Goal: Entertainment & Leisure: Browse casually

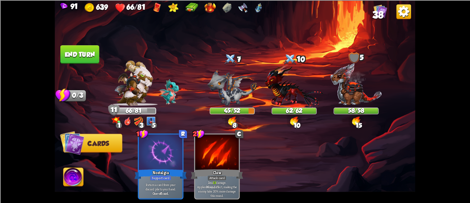
click at [89, 51] on button "End turn" at bounding box center [79, 54] width 39 height 18
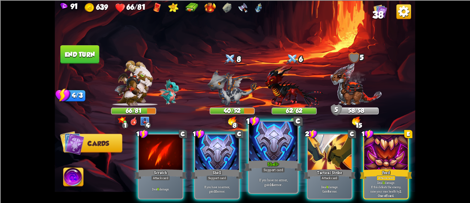
click at [254, 147] on div at bounding box center [273, 141] width 48 height 41
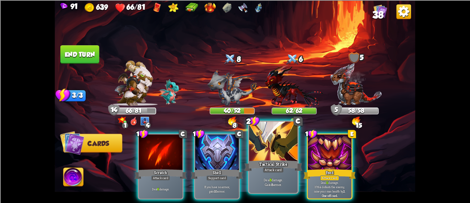
click at [270, 137] on div at bounding box center [273, 141] width 48 height 41
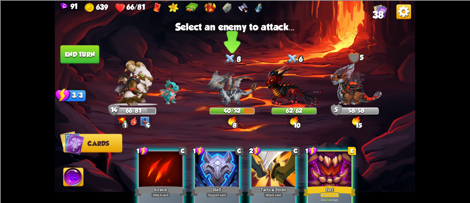
click at [226, 98] on img at bounding box center [232, 87] width 50 height 36
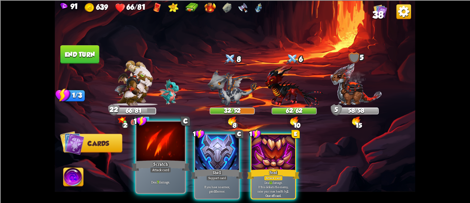
click at [147, 173] on div "Deal 7 damage." at bounding box center [160, 181] width 48 height 21
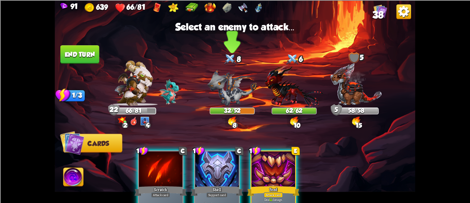
click at [232, 81] on img at bounding box center [232, 87] width 50 height 36
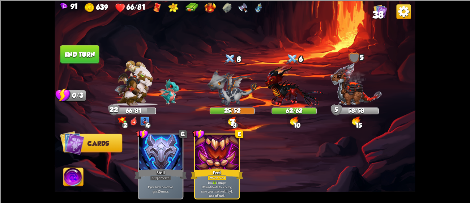
click at [71, 51] on button "End turn" at bounding box center [79, 54] width 39 height 18
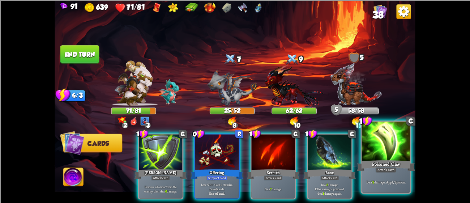
click at [368, 145] on div at bounding box center [386, 141] width 48 height 41
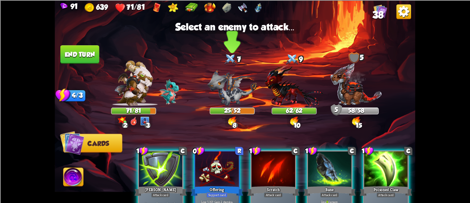
click at [231, 76] on img at bounding box center [232, 87] width 50 height 36
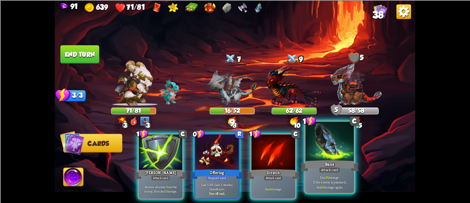
click at [308, 134] on div at bounding box center [329, 141] width 48 height 41
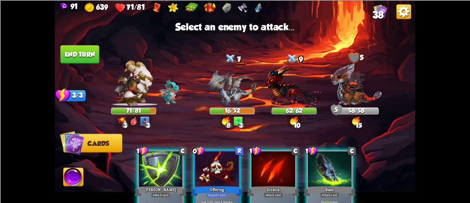
click at [352, 167] on div "1 C Bane Attack card Deal 9 damage. If the enemy is poisoned, deal 9 damage aga…" at bounding box center [330, 183] width 46 height 66
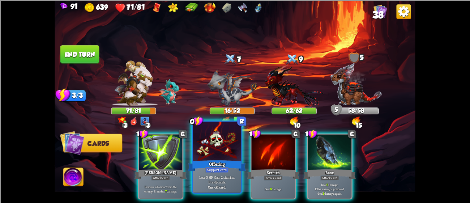
click at [225, 133] on div at bounding box center [217, 141] width 48 height 41
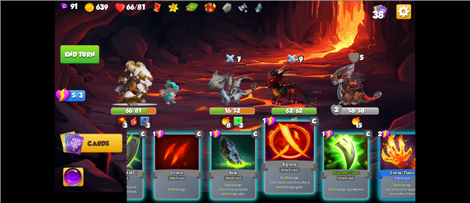
scroll to position [0, 68]
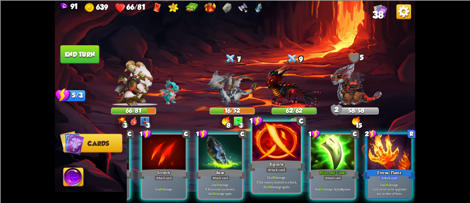
click at [280, 137] on div at bounding box center [276, 141] width 48 height 41
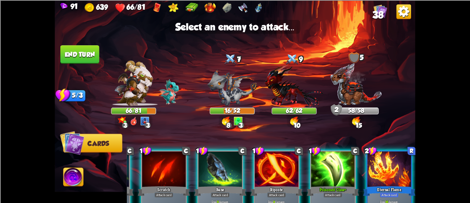
click at [274, 152] on div at bounding box center [276, 169] width 44 height 37
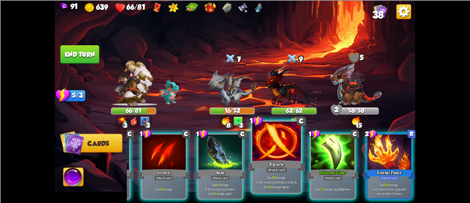
click at [276, 129] on div at bounding box center [276, 141] width 48 height 41
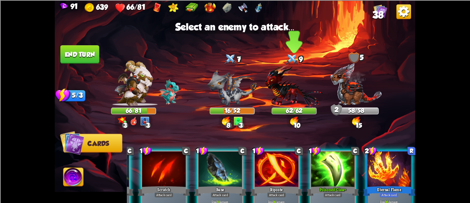
click at [277, 76] on img at bounding box center [294, 85] width 59 height 43
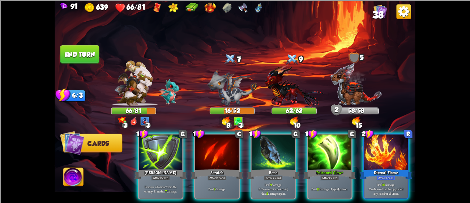
scroll to position [0, 0]
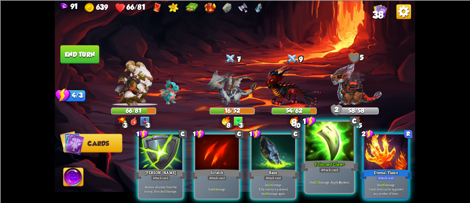
click at [337, 134] on div at bounding box center [329, 141] width 48 height 41
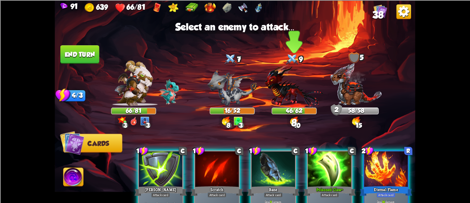
click at [288, 92] on img at bounding box center [294, 85] width 59 height 43
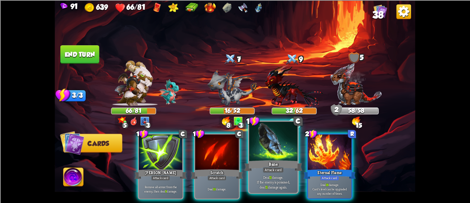
click at [252, 157] on div at bounding box center [273, 141] width 48 height 41
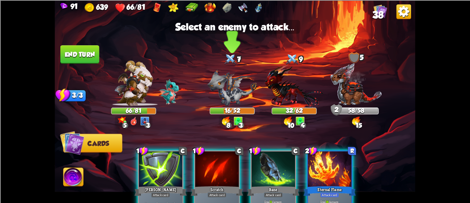
click at [236, 99] on img at bounding box center [232, 87] width 50 height 36
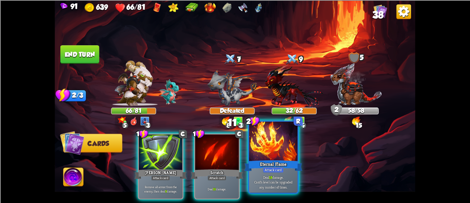
click at [262, 139] on div at bounding box center [273, 141] width 48 height 41
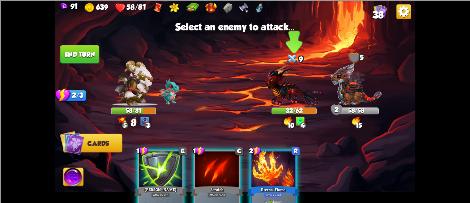
click at [276, 79] on img at bounding box center [294, 85] width 59 height 43
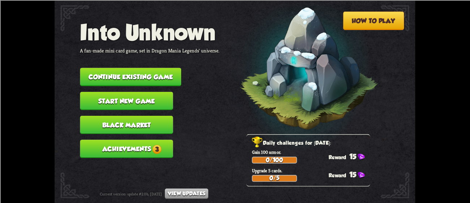
click at [150, 72] on button "Continue existing game" at bounding box center [130, 77] width 101 height 18
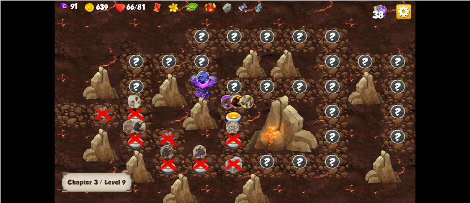
click at [235, 114] on img at bounding box center [234, 118] width 18 height 13
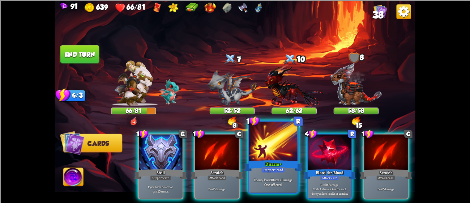
click at [255, 151] on div at bounding box center [273, 141] width 48 height 41
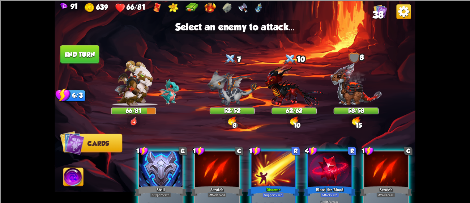
click at [265, 176] on div at bounding box center [273, 169] width 44 height 37
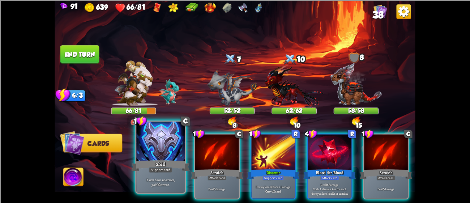
click at [159, 136] on div at bounding box center [160, 141] width 48 height 41
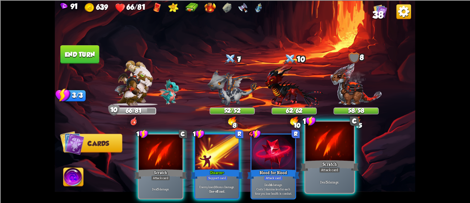
click at [339, 162] on div "Scratch" at bounding box center [329, 165] width 58 height 13
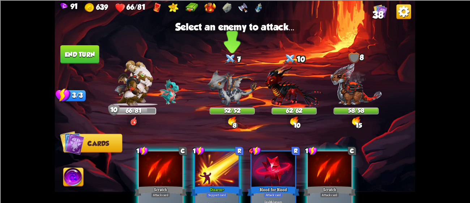
click at [234, 73] on img at bounding box center [232, 87] width 50 height 36
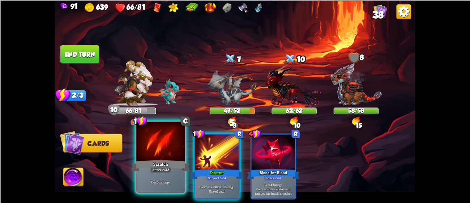
click at [170, 137] on div at bounding box center [160, 141] width 48 height 41
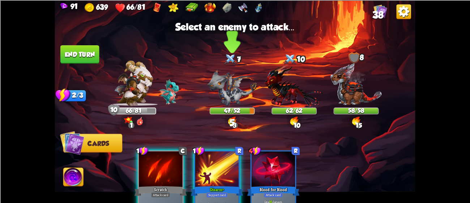
click at [221, 79] on img at bounding box center [232, 87] width 50 height 36
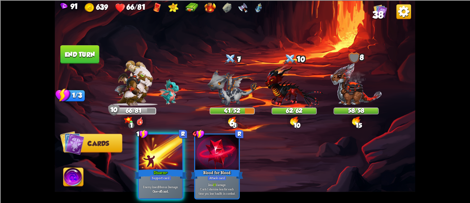
click at [83, 48] on button "End turn" at bounding box center [79, 54] width 39 height 18
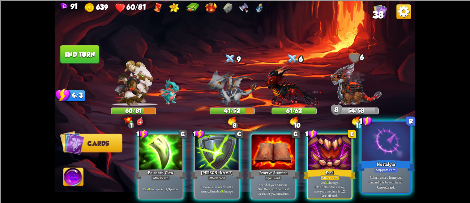
click at [394, 171] on div "Support card" at bounding box center [385, 170] width 23 height 6
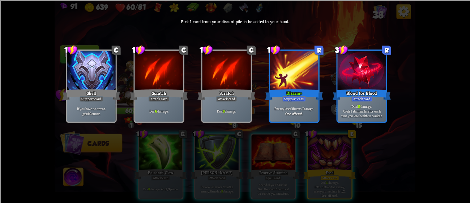
click at [92, 81] on div at bounding box center [91, 71] width 48 height 41
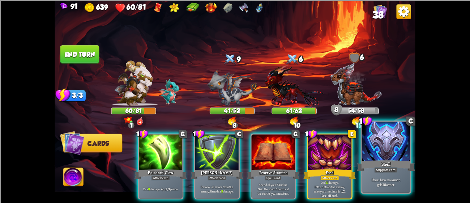
click at [391, 172] on div "Support card" at bounding box center [385, 170] width 23 height 6
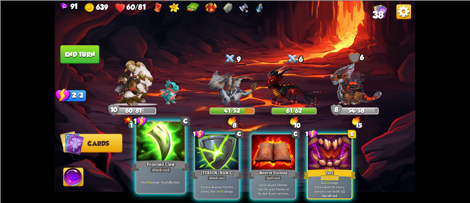
click at [148, 163] on div "Poisoned Claw" at bounding box center [161, 165] width 58 height 13
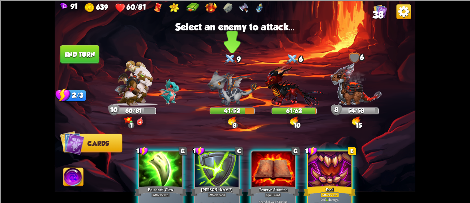
click at [228, 82] on img at bounding box center [232, 87] width 50 height 36
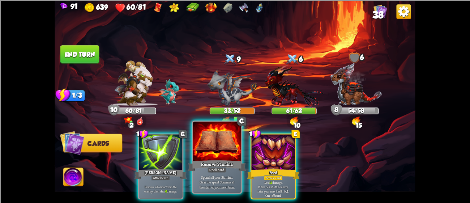
click at [215, 170] on div "Spell card" at bounding box center [216, 170] width 19 height 6
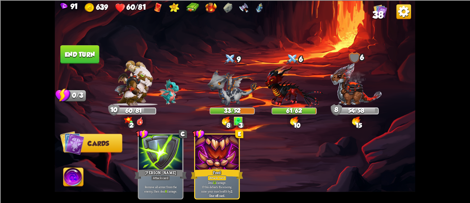
click at [78, 66] on img at bounding box center [235, 101] width 360 height 203
click at [64, 55] on button "End turn" at bounding box center [79, 54] width 39 height 18
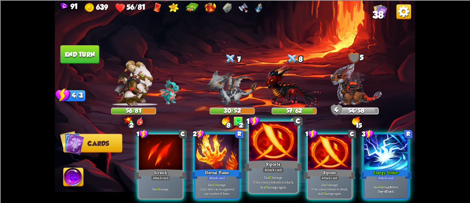
click at [266, 136] on div at bounding box center [273, 141] width 48 height 41
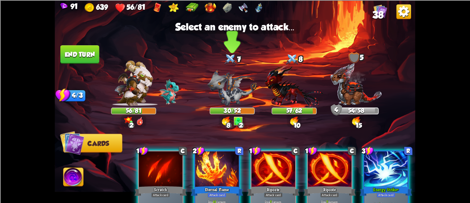
click at [211, 83] on img at bounding box center [232, 87] width 50 height 36
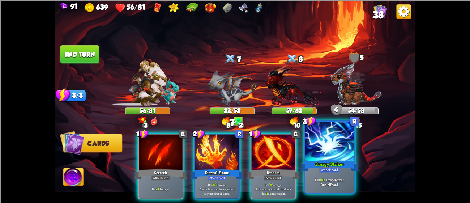
click at [322, 138] on div at bounding box center [329, 141] width 48 height 41
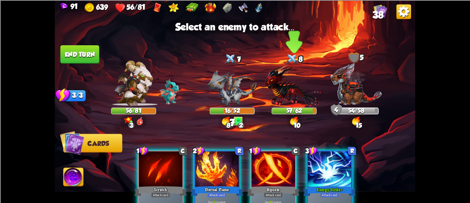
click at [276, 81] on img at bounding box center [294, 85] width 59 height 43
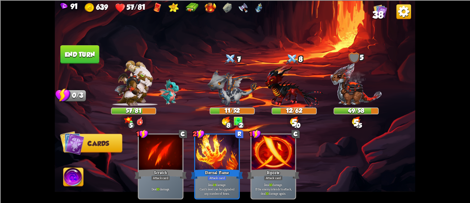
click at [77, 48] on button "End turn" at bounding box center [79, 54] width 39 height 18
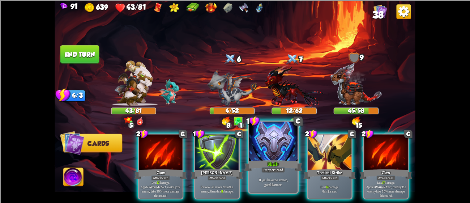
click at [272, 171] on div "Support card" at bounding box center [272, 170] width 23 height 6
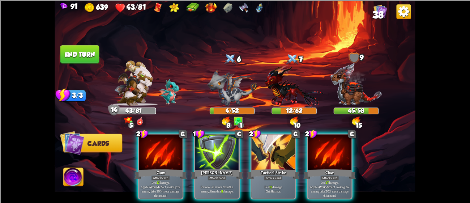
click at [221, 152] on div at bounding box center [217, 152] width 44 height 37
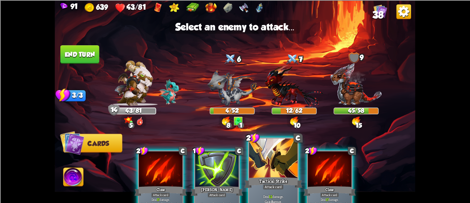
click at [258, 171] on div at bounding box center [273, 158] width 48 height 41
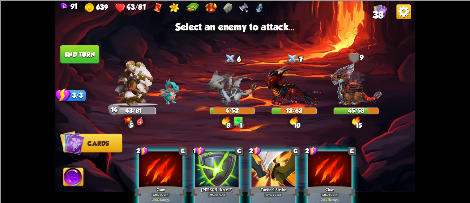
click at [266, 169] on div at bounding box center [273, 169] width 44 height 37
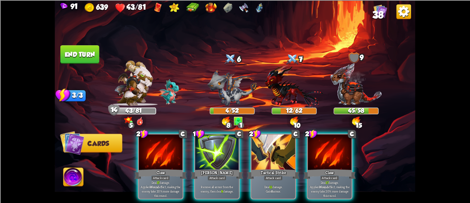
click at [289, 88] on img at bounding box center [294, 85] width 59 height 43
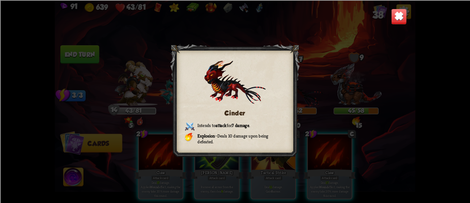
click at [395, 15] on img at bounding box center [399, 16] width 16 height 16
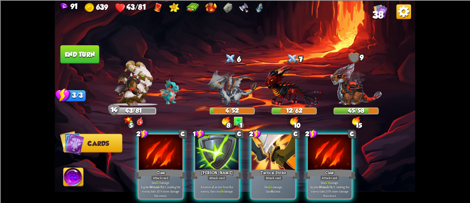
click at [270, 156] on div at bounding box center [273, 152] width 44 height 37
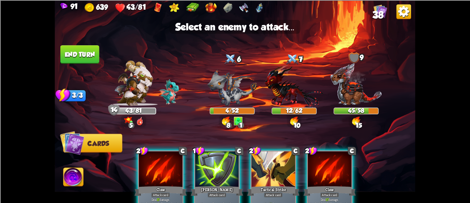
click at [304, 86] on img at bounding box center [294, 85] width 59 height 43
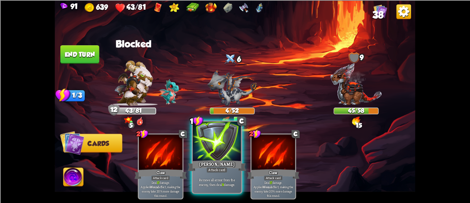
click at [212, 157] on div at bounding box center [217, 141] width 48 height 41
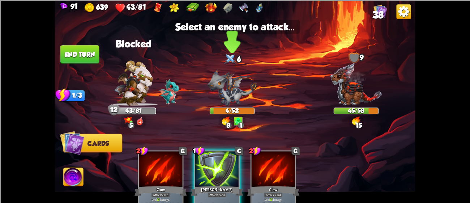
click at [243, 91] on img at bounding box center [232, 87] width 50 height 36
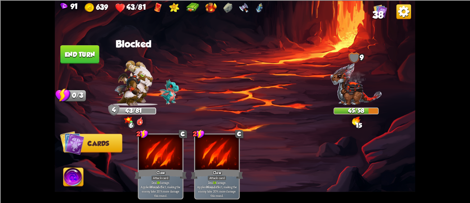
click at [85, 59] on button "End turn" at bounding box center [79, 54] width 39 height 18
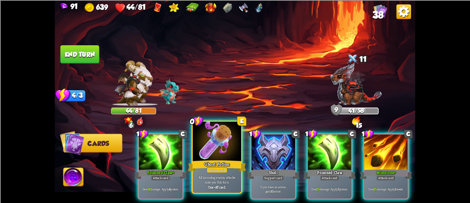
click at [222, 149] on div at bounding box center [217, 141] width 48 height 41
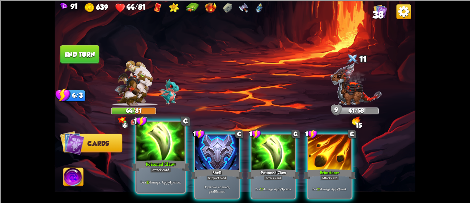
click at [152, 166] on div "Poisoned Claw+" at bounding box center [161, 165] width 58 height 13
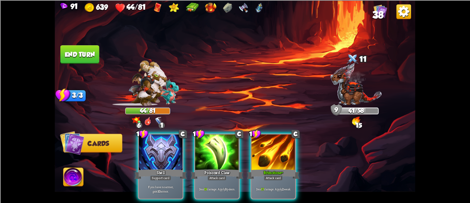
click at [235, 168] on div "Poisoned Claw" at bounding box center [217, 174] width 52 height 12
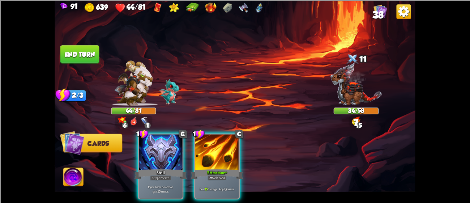
click at [234, 179] on div "Deal 15 damage. Apply 2 weak." at bounding box center [217, 188] width 44 height 19
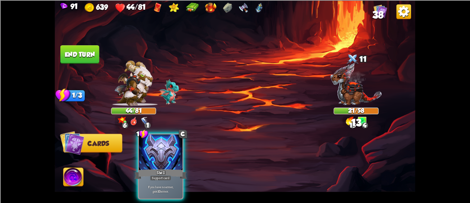
click at [76, 60] on button "End turn" at bounding box center [79, 54] width 39 height 18
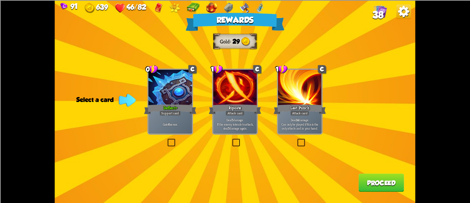
click at [242, 121] on p "Deal 5 damage. If the enemy intends to attack, deal 5 damage again." at bounding box center [235, 123] width 42 height 13
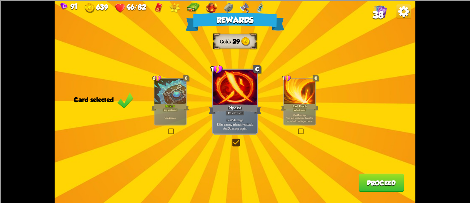
click at [387, 187] on button "Proceed" at bounding box center [381, 182] width 46 height 18
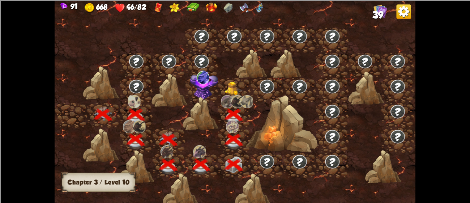
click at [235, 87] on img at bounding box center [234, 89] width 18 height 14
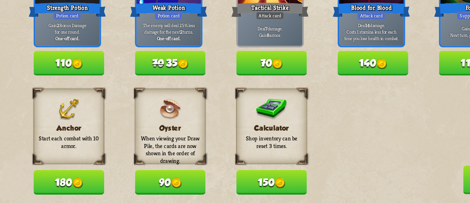
click at [229, 181] on button "150" at bounding box center [229, 185] width 45 height 16
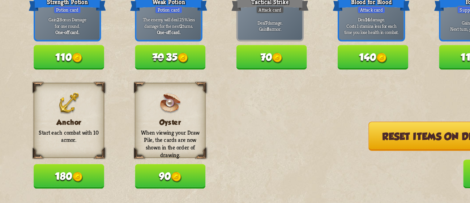
click at [111, 184] on button "180" at bounding box center [99, 185] width 45 height 16
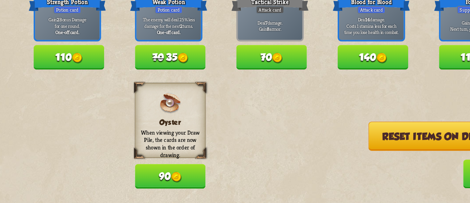
click at [309, 164] on button "Reset items on display (3)" at bounding box center [344, 159] width 106 height 18
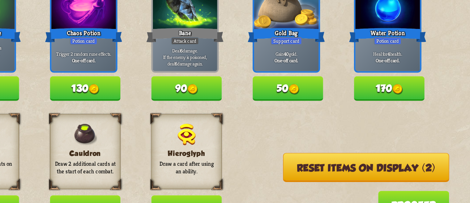
click at [362, 159] on button "Reset items on display (2)" at bounding box center [344, 159] width 106 height 18
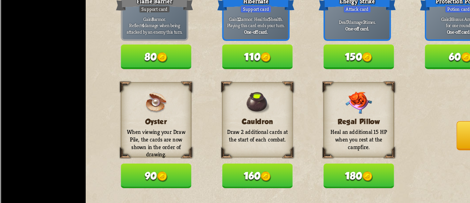
click at [179, 112] on button "110" at bounding box center [164, 109] width 45 height 16
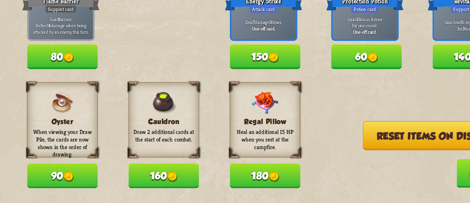
click at [313, 160] on button "Reset items on display (1)" at bounding box center [344, 159] width 105 height 18
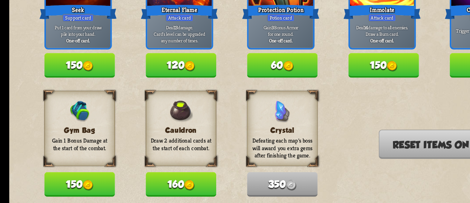
click at [86, 114] on button "150" at bounding box center [99, 109] width 45 height 16
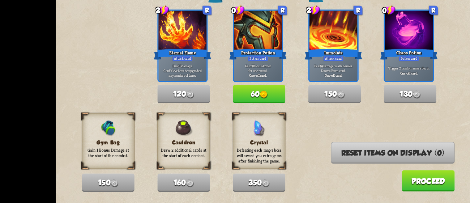
click at [371, 187] on button "Proceed" at bounding box center [375, 183] width 46 height 18
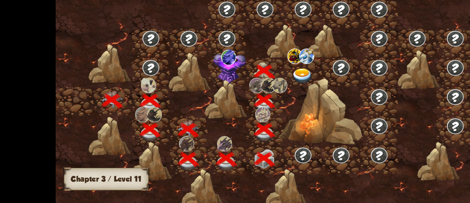
scroll to position [0, 109]
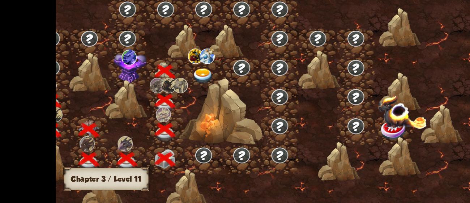
click at [182, 90] on img at bounding box center [181, 93] width 18 height 13
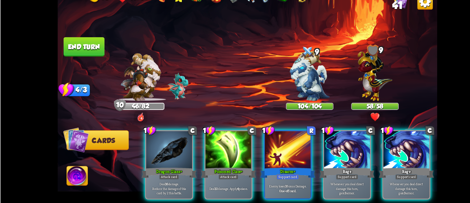
scroll to position [0, 0]
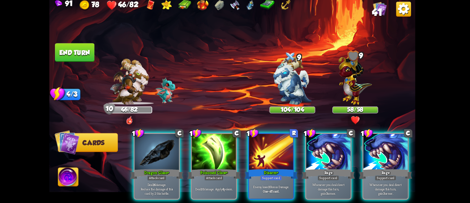
click at [266, 168] on div "Disarm+" at bounding box center [273, 174] width 52 height 12
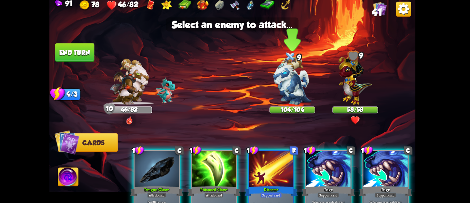
click at [308, 90] on img at bounding box center [294, 81] width 38 height 47
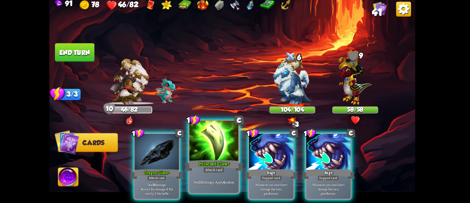
click at [217, 164] on div "Poisoned Claw+" at bounding box center [217, 165] width 58 height 13
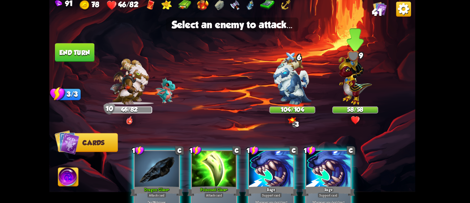
click at [363, 82] on img at bounding box center [355, 79] width 33 height 51
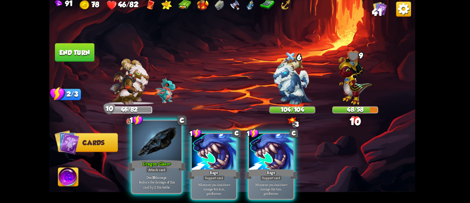
click at [152, 148] on div at bounding box center [160, 141] width 48 height 41
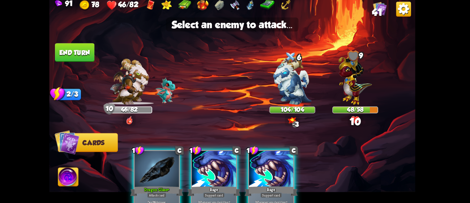
click at [362, 85] on img at bounding box center [355, 79] width 33 height 51
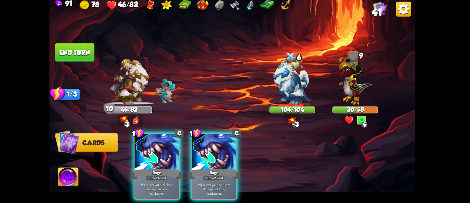
click at [78, 49] on button "End turn" at bounding box center [79, 54] width 39 height 18
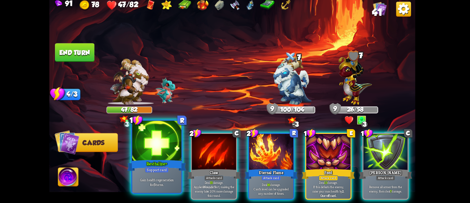
click at [153, 151] on div at bounding box center [160, 141] width 48 height 41
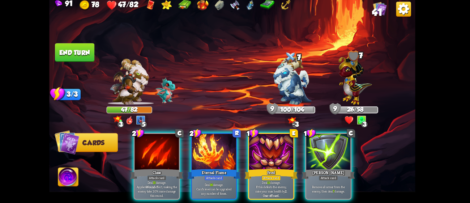
click at [346, 168] on div "[PERSON_NAME]" at bounding box center [329, 174] width 52 height 12
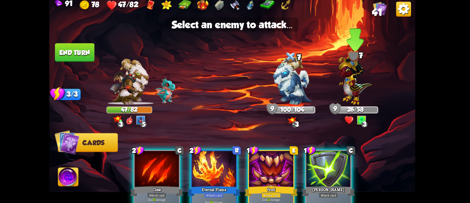
click at [369, 93] on img at bounding box center [355, 79] width 33 height 51
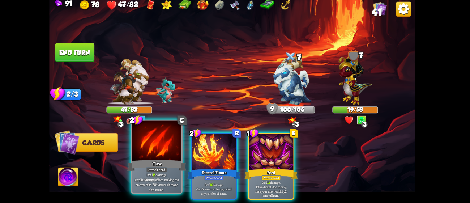
click at [139, 153] on div at bounding box center [160, 141] width 48 height 41
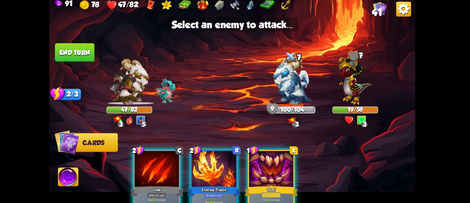
click at [364, 98] on img at bounding box center [355, 79] width 33 height 51
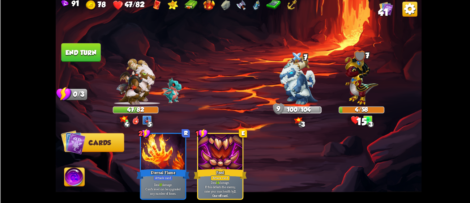
click at [50, 55] on div "91 78 47/82 41 Select an enemy to attack... You don't have enough stamina to pl…" at bounding box center [235, 101] width 470 height 203
click at [61, 49] on button "End turn" at bounding box center [79, 54] width 39 height 18
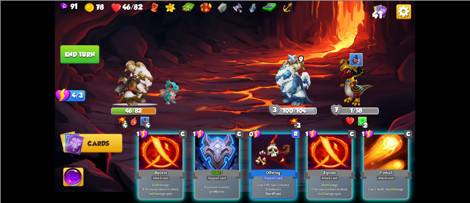
click at [218, 179] on div "If you have no armor, gain 14 armor." at bounding box center [217, 188] width 44 height 19
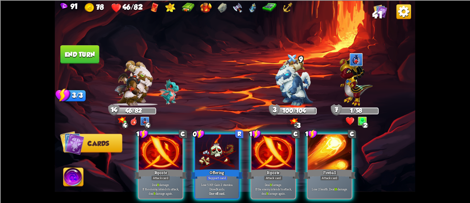
click at [272, 182] on p "Deal 9 damage. If the enemy intends to attack, deal 9 damage again." at bounding box center [274, 188] width 42 height 13
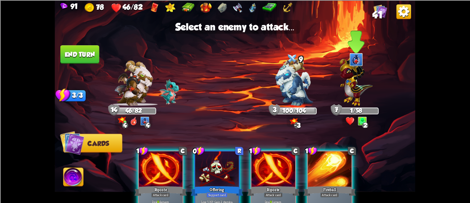
click at [356, 94] on img at bounding box center [355, 79] width 33 height 51
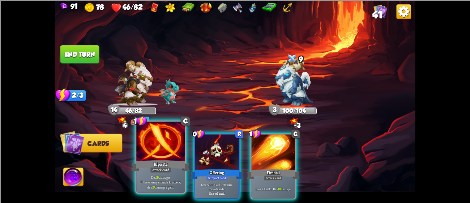
click at [166, 149] on div at bounding box center [160, 141] width 48 height 41
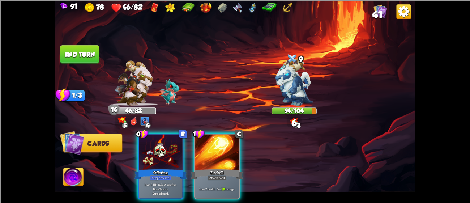
click at [78, 50] on button "End turn" at bounding box center [79, 54] width 39 height 18
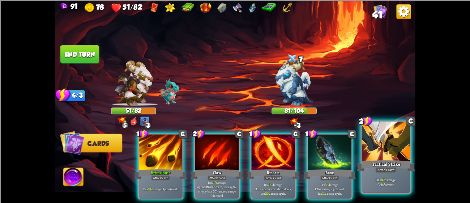
click at [394, 177] on p "Deal 12 damage. Gain 8 armor." at bounding box center [386, 181] width 46 height 9
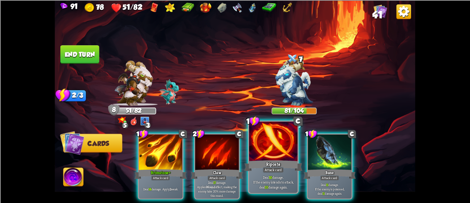
click at [294, 170] on div "Riposte" at bounding box center [273, 165] width 58 height 13
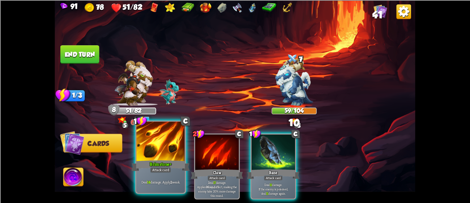
click at [143, 145] on div at bounding box center [160, 141] width 48 height 41
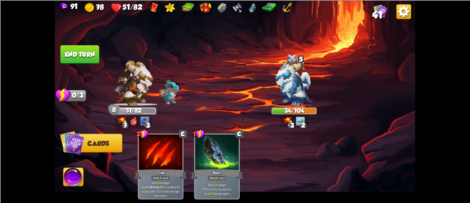
click at [74, 61] on button "End turn" at bounding box center [79, 54] width 39 height 18
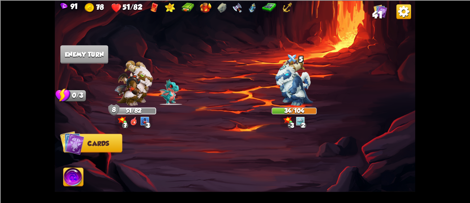
click at [299, 85] on img at bounding box center [294, 81] width 38 height 47
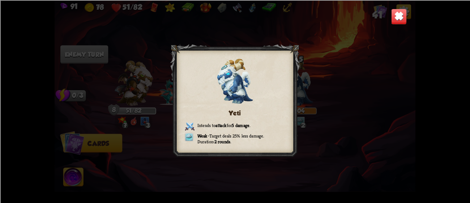
click at [406, 21] on img at bounding box center [399, 16] width 16 height 16
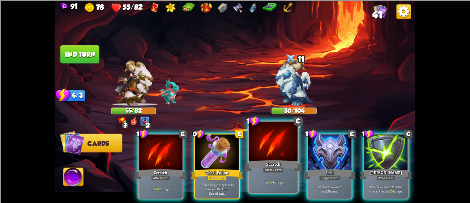
click at [261, 145] on div at bounding box center [273, 141] width 48 height 41
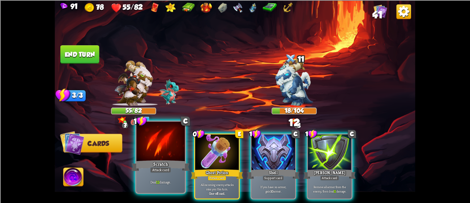
click at [145, 143] on div at bounding box center [160, 141] width 48 height 41
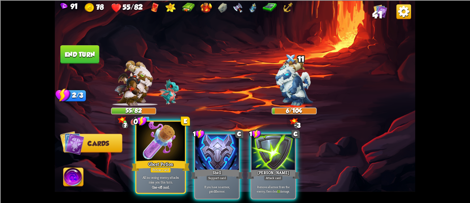
click at [146, 152] on div at bounding box center [160, 141] width 48 height 41
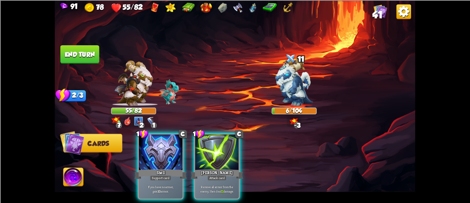
click at [52, 50] on div "91 78 55/82 41 Select an enemy to attack... You don't have enough stamina to pl…" at bounding box center [235, 101] width 470 height 203
click at [57, 58] on img at bounding box center [235, 101] width 360 height 203
click at [63, 57] on button "End turn" at bounding box center [79, 54] width 39 height 18
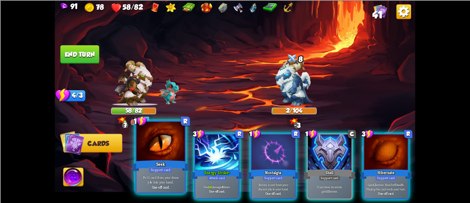
click at [142, 177] on p "Put 1 card from your draw pile into your hand." at bounding box center [161, 179] width 46 height 9
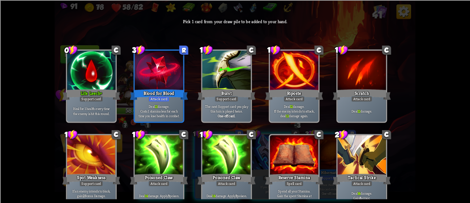
click at [79, 111] on p "Heal for 1 health every time the enemy is hit this round." at bounding box center [91, 110] width 46 height 9
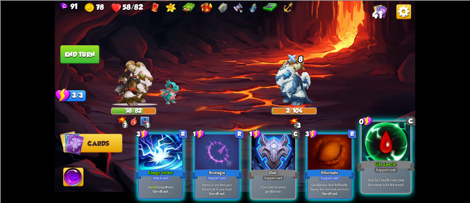
click at [389, 159] on div "Life Leech+" at bounding box center [386, 165] width 58 height 13
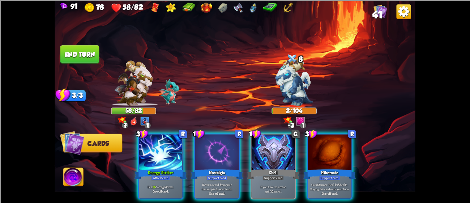
click at [346, 168] on div "Hibernate" at bounding box center [329, 174] width 52 height 12
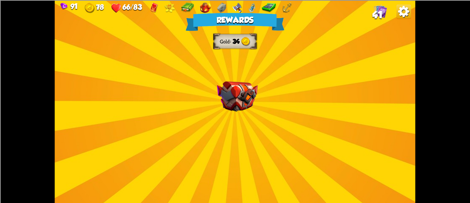
click at [215, 98] on div "Rewards Gold 34 Select a card 2 C Flame Barrier Support card Gain 8 armor. Refl…" at bounding box center [235, 101] width 360 height 203
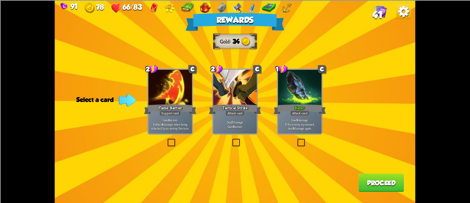
click at [290, 125] on p "Deal 9 damage. If the enemy is poisoned, deal 9 damage again." at bounding box center [300, 123] width 42 height 13
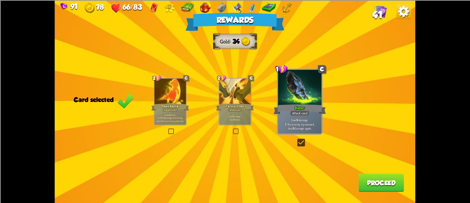
click at [388, 184] on button "Proceed" at bounding box center [381, 182] width 46 height 18
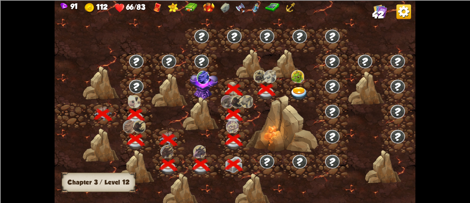
scroll to position [0, 109]
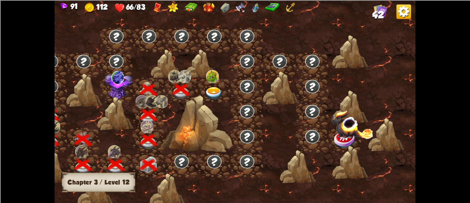
click at [202, 91] on div at bounding box center [214, 90] width 33 height 25
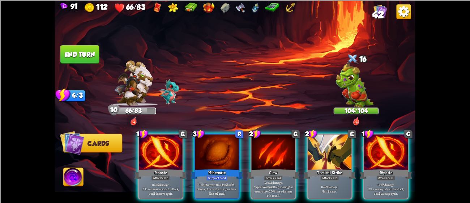
click at [341, 184] on p "Deal 7 damage. Gain 8 armor." at bounding box center [330, 188] width 42 height 9
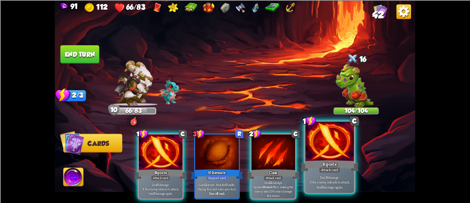
click at [343, 177] on p "Deal 5 damage. If the enemy intends to attack, deal 5 damage again." at bounding box center [329, 182] width 46 height 14
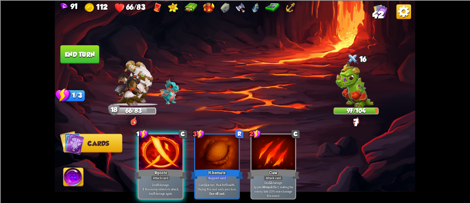
click at [79, 56] on button "End turn" at bounding box center [79, 54] width 39 height 18
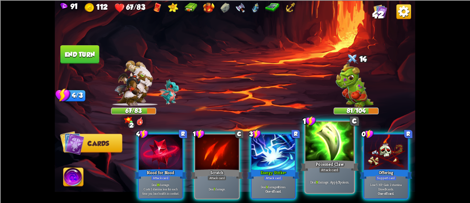
click at [324, 185] on div "Deal 9 damage. Apply 3 poison." at bounding box center [329, 181] width 48 height 21
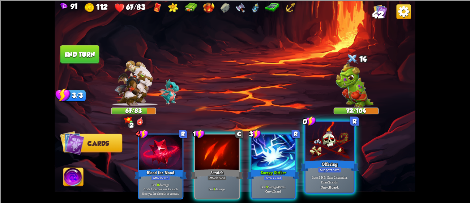
click at [332, 178] on p "Lose 5 HP. Gain 2 stamina. Draw 3 cards." at bounding box center [329, 179] width 46 height 9
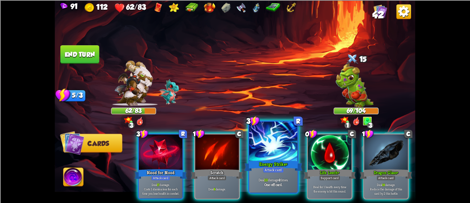
scroll to position [0, 68]
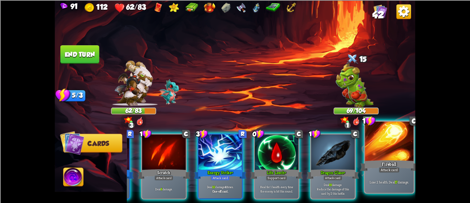
click at [390, 161] on div "Fireball" at bounding box center [389, 165] width 58 height 13
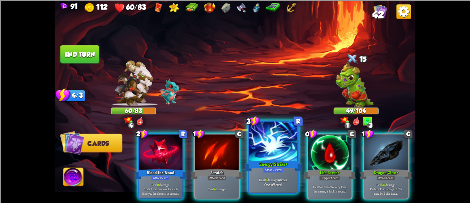
click at [263, 165] on div "Energy Strike+" at bounding box center [273, 165] width 58 height 13
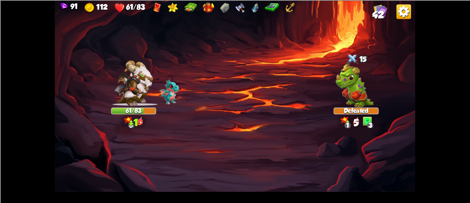
click at [74, 46] on img at bounding box center [235, 101] width 360 height 203
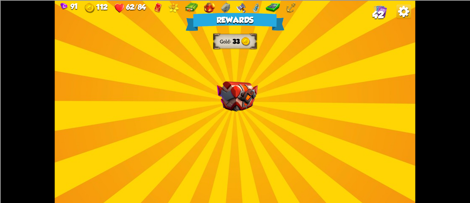
click at [249, 104] on img at bounding box center [237, 96] width 41 height 30
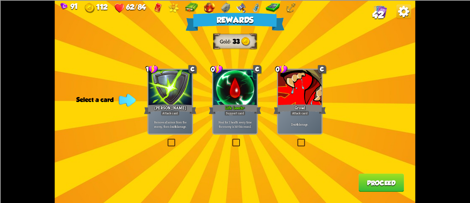
click at [254, 103] on div "Life Leech+" at bounding box center [235, 109] width 52 height 12
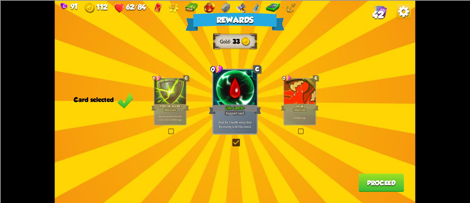
click at [394, 190] on button "Proceed" at bounding box center [381, 182] width 46 height 18
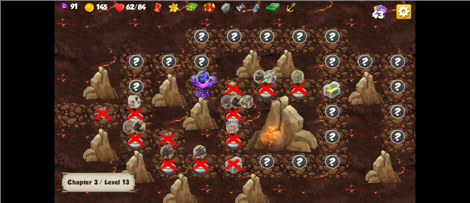
scroll to position [0, 109]
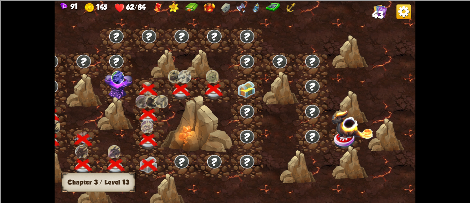
click at [253, 86] on img at bounding box center [246, 89] width 18 height 17
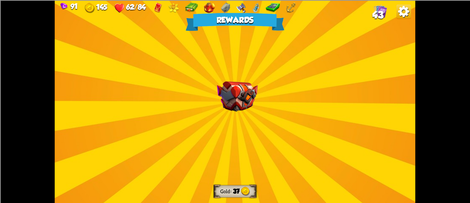
click at [251, 102] on img at bounding box center [237, 96] width 41 height 30
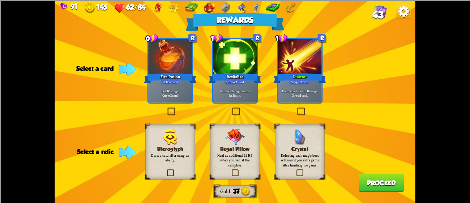
click at [298, 70] on div at bounding box center [300, 56] width 44 height 37
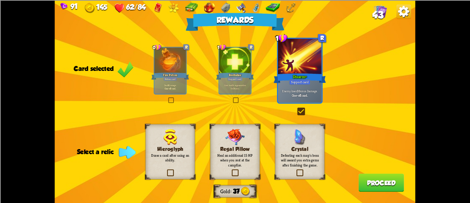
click at [182, 153] on p "Draw a card after using an ability." at bounding box center [170, 157] width 40 height 9
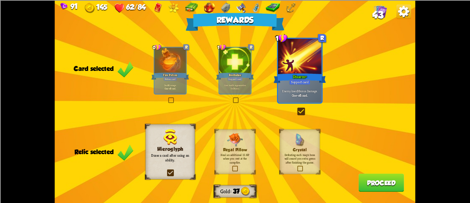
click at [386, 186] on button "Proceed" at bounding box center [381, 182] width 46 height 18
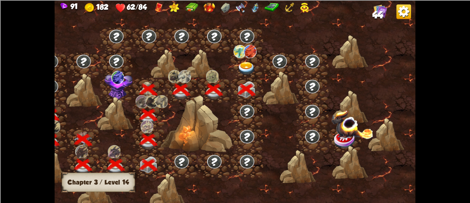
click at [253, 70] on img at bounding box center [246, 68] width 18 height 13
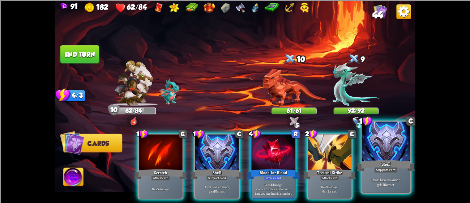
click at [388, 171] on div "Support card" at bounding box center [385, 170] width 23 height 6
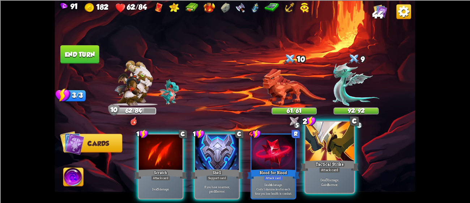
click at [330, 169] on div "Attack card" at bounding box center [329, 170] width 21 height 6
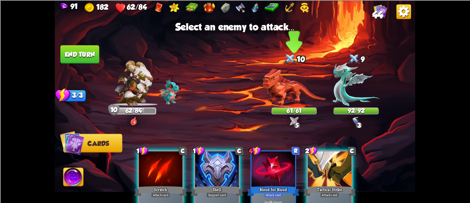
click at [291, 92] on img at bounding box center [293, 86] width 63 height 37
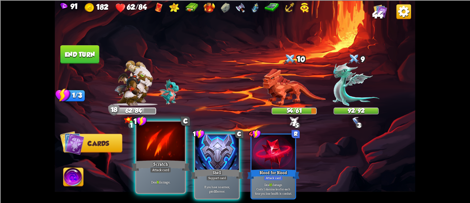
click at [156, 162] on div "Scratch" at bounding box center [161, 165] width 58 height 13
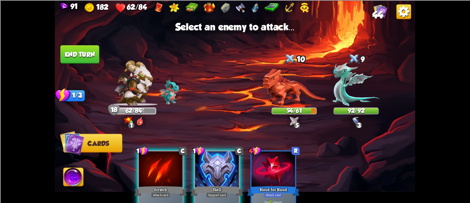
click at [292, 92] on img at bounding box center [293, 86] width 63 height 37
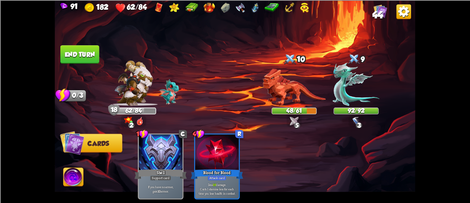
click at [69, 54] on button "End turn" at bounding box center [79, 54] width 39 height 18
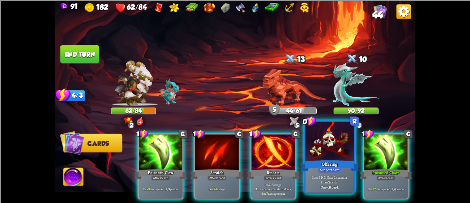
click at [332, 163] on div "Offering" at bounding box center [329, 165] width 58 height 13
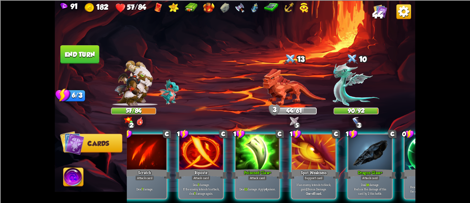
scroll to position [0, 141]
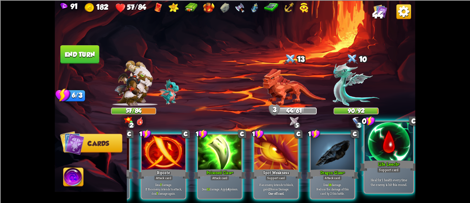
click at [393, 169] on div "Support card" at bounding box center [388, 170] width 23 height 6
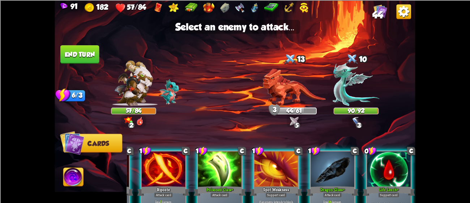
click at [292, 93] on img at bounding box center [293, 86] width 63 height 37
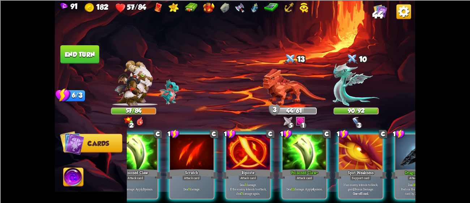
scroll to position [0, 0]
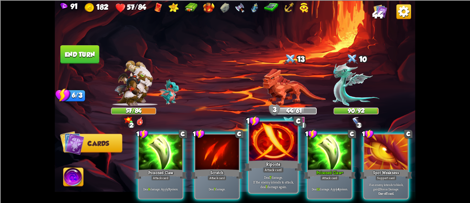
click at [265, 164] on div "Riposte" at bounding box center [273, 165] width 58 height 13
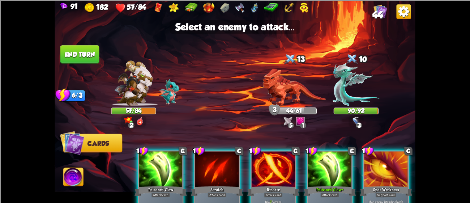
click at [298, 96] on img at bounding box center [293, 86] width 63 height 37
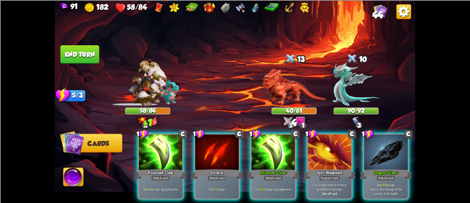
click at [265, 179] on div "Deal 12 damage. Apply 4 poison." at bounding box center [273, 188] width 44 height 19
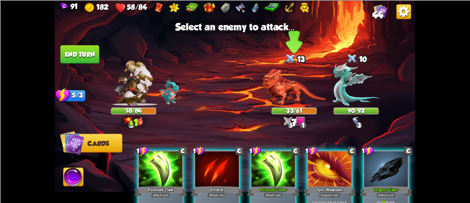
click at [298, 87] on img at bounding box center [293, 86] width 63 height 37
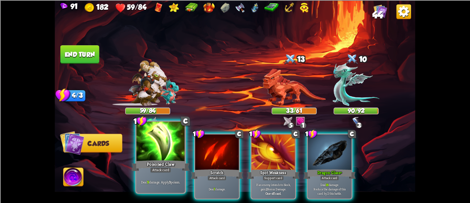
click at [168, 166] on div "Poisoned Claw" at bounding box center [161, 165] width 58 height 13
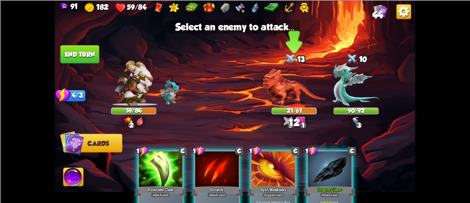
click at [288, 88] on img at bounding box center [293, 86] width 63 height 37
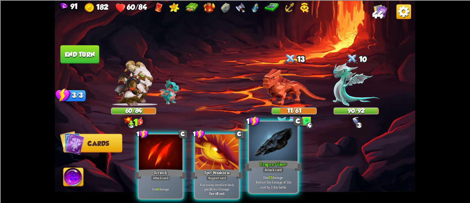
click at [279, 170] on div "Attack card" at bounding box center [273, 170] width 21 height 6
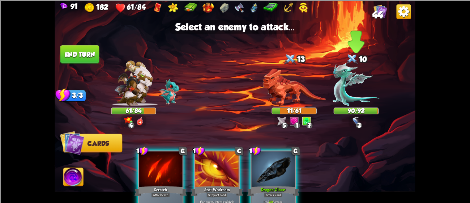
click at [361, 79] on img at bounding box center [355, 83] width 47 height 43
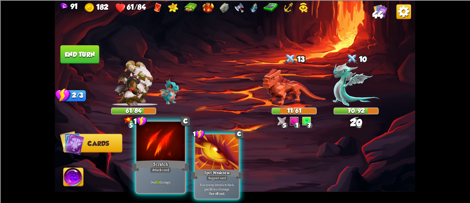
click at [163, 176] on div "Deal 10 damage." at bounding box center [160, 181] width 48 height 21
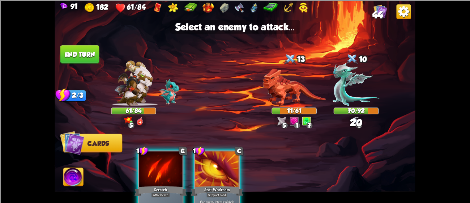
click at [301, 82] on img at bounding box center [293, 86] width 63 height 37
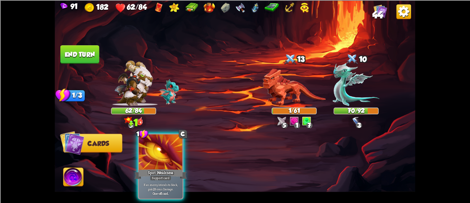
click at [73, 45] on button "End turn" at bounding box center [79, 54] width 39 height 18
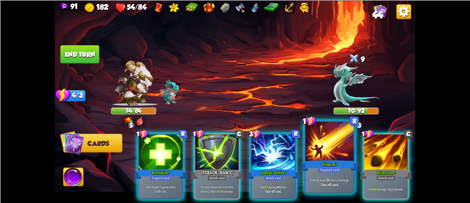
click at [329, 171] on div "Support card" at bounding box center [329, 170] width 23 height 6
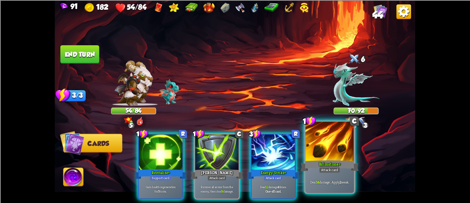
click at [344, 177] on div "Deal 14 damage. Apply 2 weak." at bounding box center [329, 181] width 48 height 21
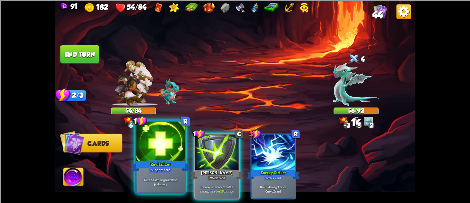
click at [152, 149] on div at bounding box center [160, 141] width 48 height 41
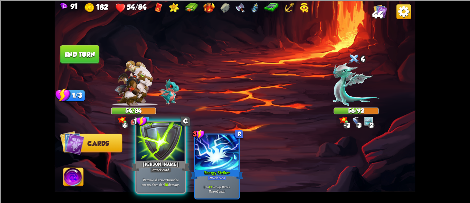
click at [171, 173] on div "Remove all armor from the enemy, then deal 10 damage." at bounding box center [160, 181] width 48 height 21
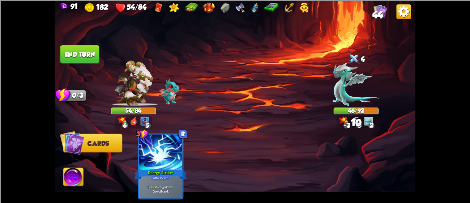
click at [73, 60] on button "End turn" at bounding box center [79, 54] width 39 height 18
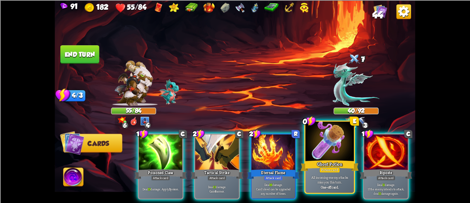
click at [338, 180] on p "All incoming enemy attacks miss you this turn." at bounding box center [329, 179] width 46 height 9
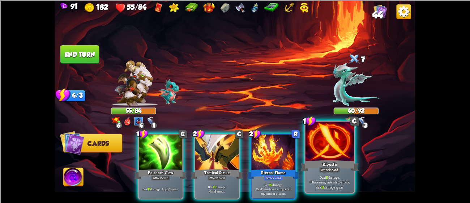
click at [315, 189] on div "Deal 11 damage. If the enemy intends to attack, deal 11 damage again." at bounding box center [329, 181] width 48 height 21
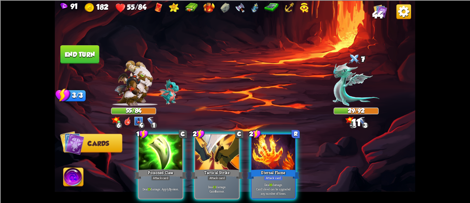
click at [100, 38] on img at bounding box center [235, 101] width 360 height 203
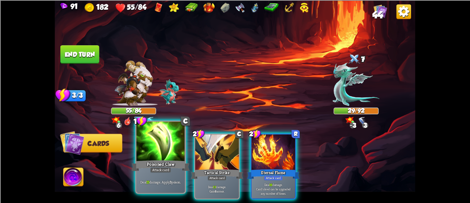
click at [165, 158] on div at bounding box center [160, 141] width 48 height 41
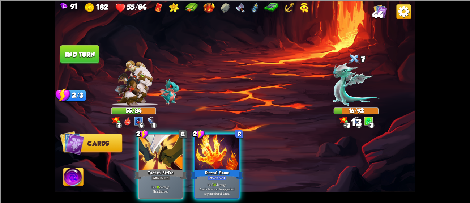
click at [73, 51] on button "End turn" at bounding box center [79, 54] width 39 height 18
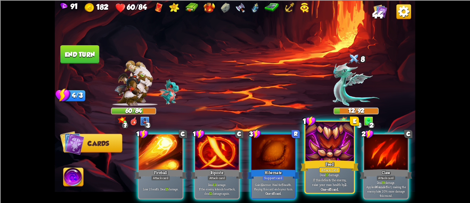
click at [333, 158] on div at bounding box center [329, 141] width 48 height 41
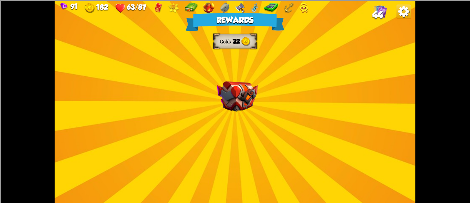
click at [245, 104] on img at bounding box center [237, 96] width 41 height 30
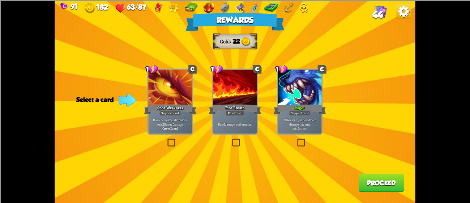
click at [314, 134] on div "1 C Rage+ Support card Whenever you deal direct damage this turn, gain 5 armor." at bounding box center [300, 101] width 46 height 66
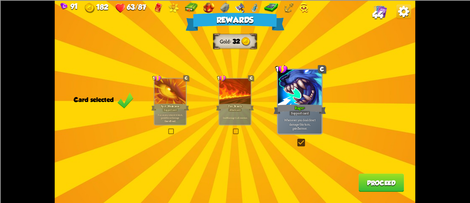
click at [374, 188] on button "Proceed" at bounding box center [381, 182] width 46 height 18
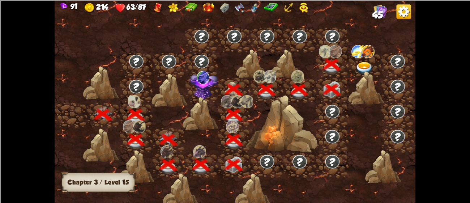
scroll to position [0, 109]
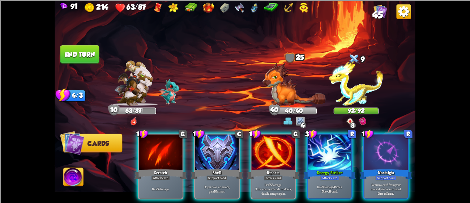
click at [220, 168] on div "Shell" at bounding box center [217, 174] width 52 height 12
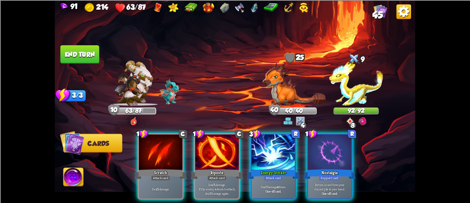
click at [271, 179] on div "Deal 7 damage 4 times. One-off card." at bounding box center [273, 188] width 44 height 19
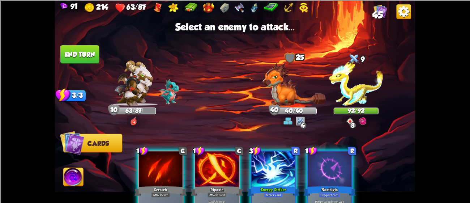
click at [267, 178] on div at bounding box center [273, 169] width 44 height 37
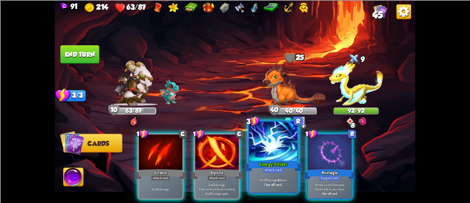
click at [226, 182] on p "Deal 5 damage. If the enemy intends to attack, deal 5 damage again." at bounding box center [217, 188] width 42 height 13
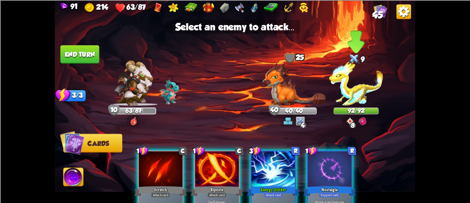
click at [354, 83] on img at bounding box center [356, 82] width 54 height 45
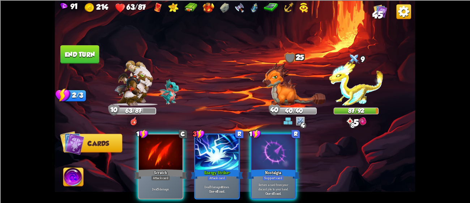
click at [172, 179] on div "Deal 5 damage." at bounding box center [161, 188] width 44 height 19
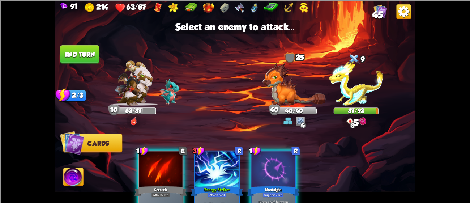
click at [353, 82] on img at bounding box center [356, 82] width 54 height 45
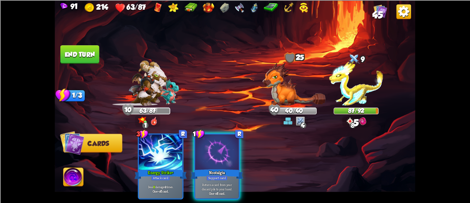
click at [89, 48] on button "End turn" at bounding box center [79, 54] width 39 height 18
